Goal: Check status: Check status

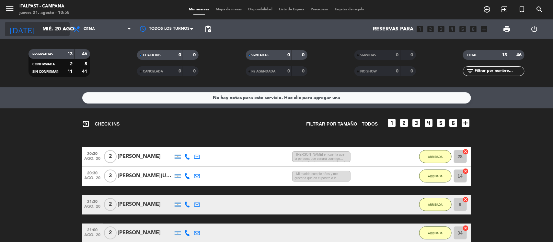
click at [49, 28] on input "mié. 20 ago." at bounding box center [73, 29] width 68 height 13
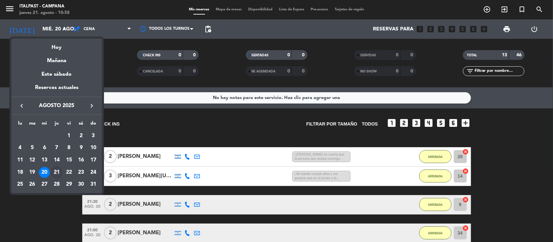
click at [56, 172] on div "21" at bounding box center [56, 172] width 11 height 11
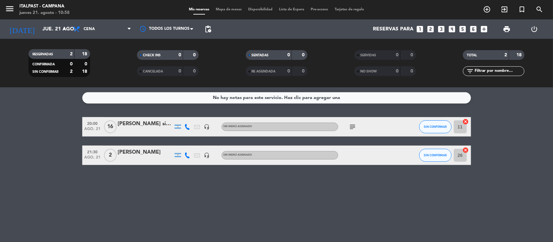
click at [353, 125] on icon "subject" at bounding box center [353, 127] width 8 height 8
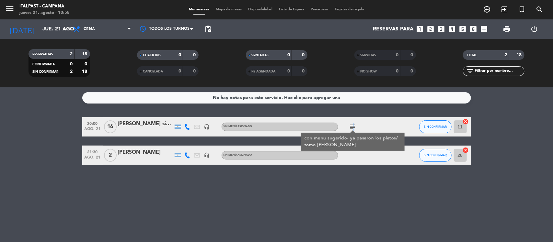
drag, startPoint x: 353, startPoint y: 125, endPoint x: 350, endPoint y: 130, distance: 5.2
click at [350, 129] on icon "subject" at bounding box center [353, 127] width 8 height 8
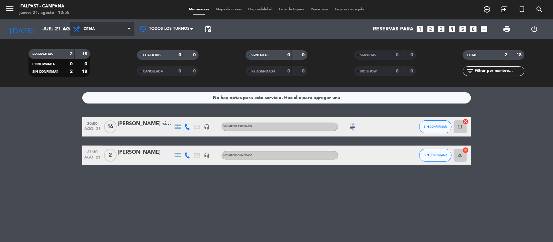
click at [87, 29] on span "Cena" at bounding box center [89, 29] width 11 height 5
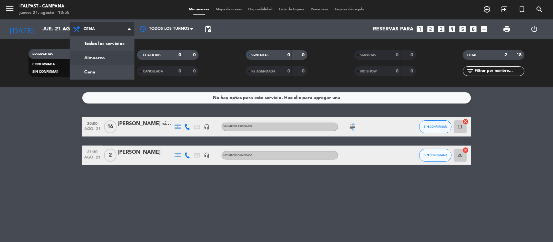
click at [97, 57] on div "menu Italpast - Campana [DATE] 21. agosto - 10:58 Mis reservas Mapa de mesas Di…" at bounding box center [276, 43] width 553 height 87
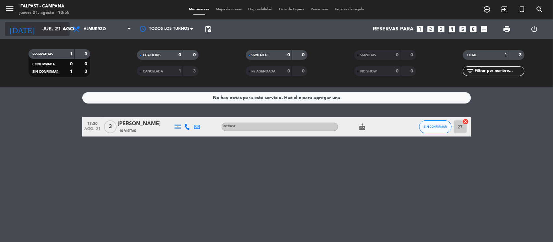
click at [39, 25] on input "jue. 21 ago." at bounding box center [73, 29] width 68 height 13
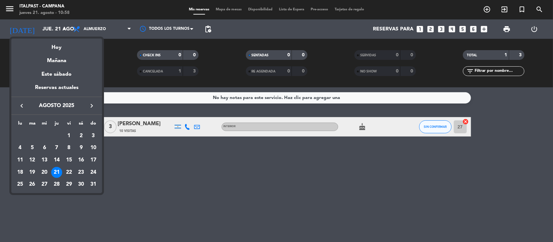
click at [68, 172] on div "22" at bounding box center [68, 172] width 11 height 11
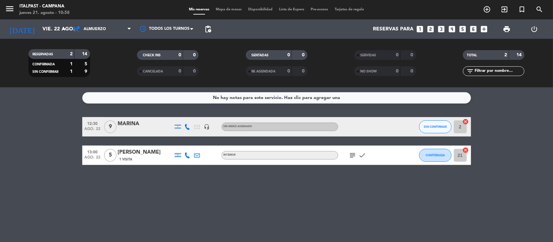
click at [353, 155] on icon "subject" at bounding box center [353, 156] width 8 height 8
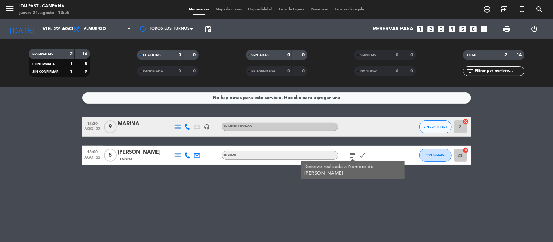
click at [353, 155] on icon "subject" at bounding box center [353, 156] width 8 height 8
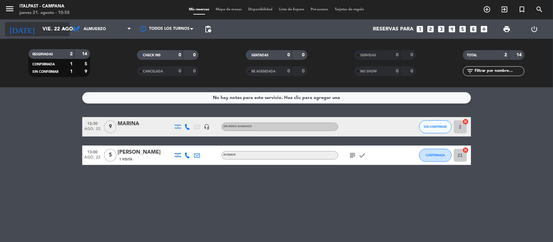
click at [39, 30] on input "vie. 22 ago." at bounding box center [73, 29] width 68 height 13
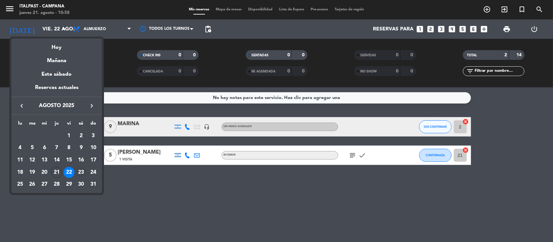
click at [81, 170] on div "23" at bounding box center [80, 172] width 11 height 11
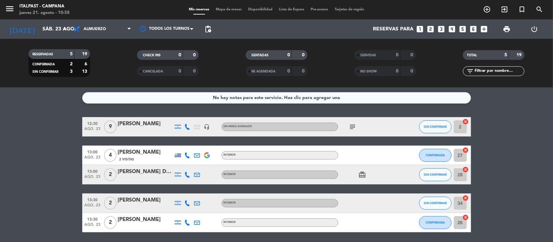
click at [351, 127] on icon "subject" at bounding box center [353, 127] width 8 height 8
click at [93, 31] on span "Almuerzo" at bounding box center [102, 29] width 65 height 14
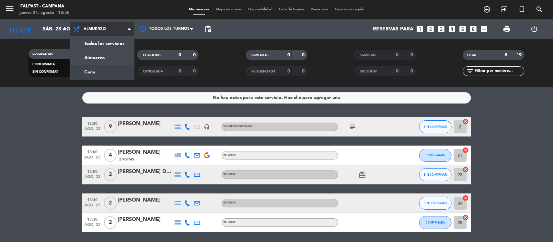
click at [104, 70] on div "menu Italpast - Campana [DATE] 21. agosto - 10:58 Mis reservas Mapa de mesas Di…" at bounding box center [276, 43] width 553 height 87
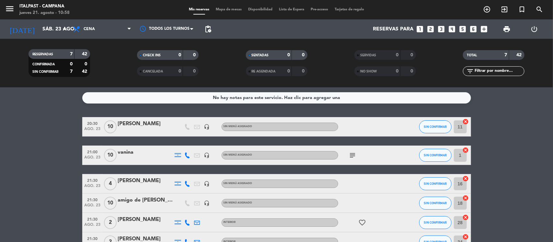
click at [352, 155] on icon "subject" at bounding box center [353, 156] width 8 height 8
click at [354, 156] on icon "subject" at bounding box center [353, 156] width 8 height 8
click at [187, 154] on icon at bounding box center [188, 156] width 6 height 6
click at [40, 30] on input "sáb. 23 ago." at bounding box center [73, 29] width 68 height 13
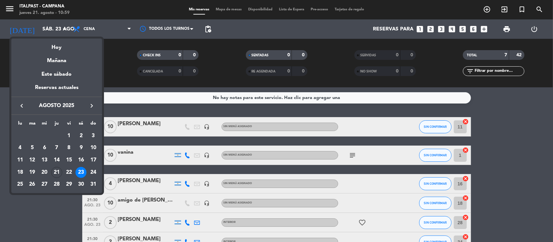
click at [57, 170] on div "21" at bounding box center [56, 172] width 11 height 11
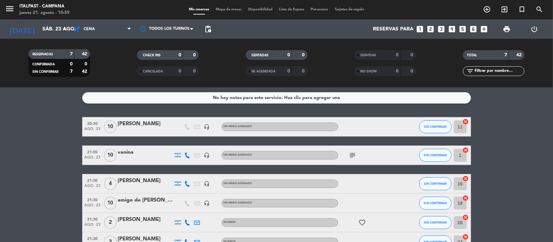
type input "jue. 21 ago."
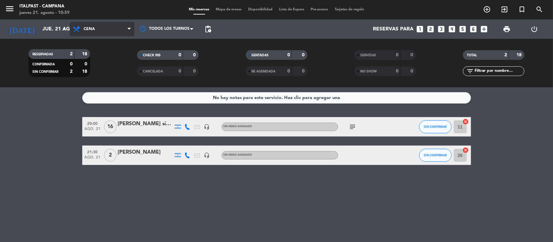
click at [90, 28] on span "Cena" at bounding box center [89, 29] width 11 height 5
click at [91, 56] on div "menu Italpast - Campana [DATE] 21. agosto - 10:59 Mis reservas Mapa de mesas Di…" at bounding box center [276, 43] width 553 height 87
